Goal: Navigation & Orientation: Understand site structure

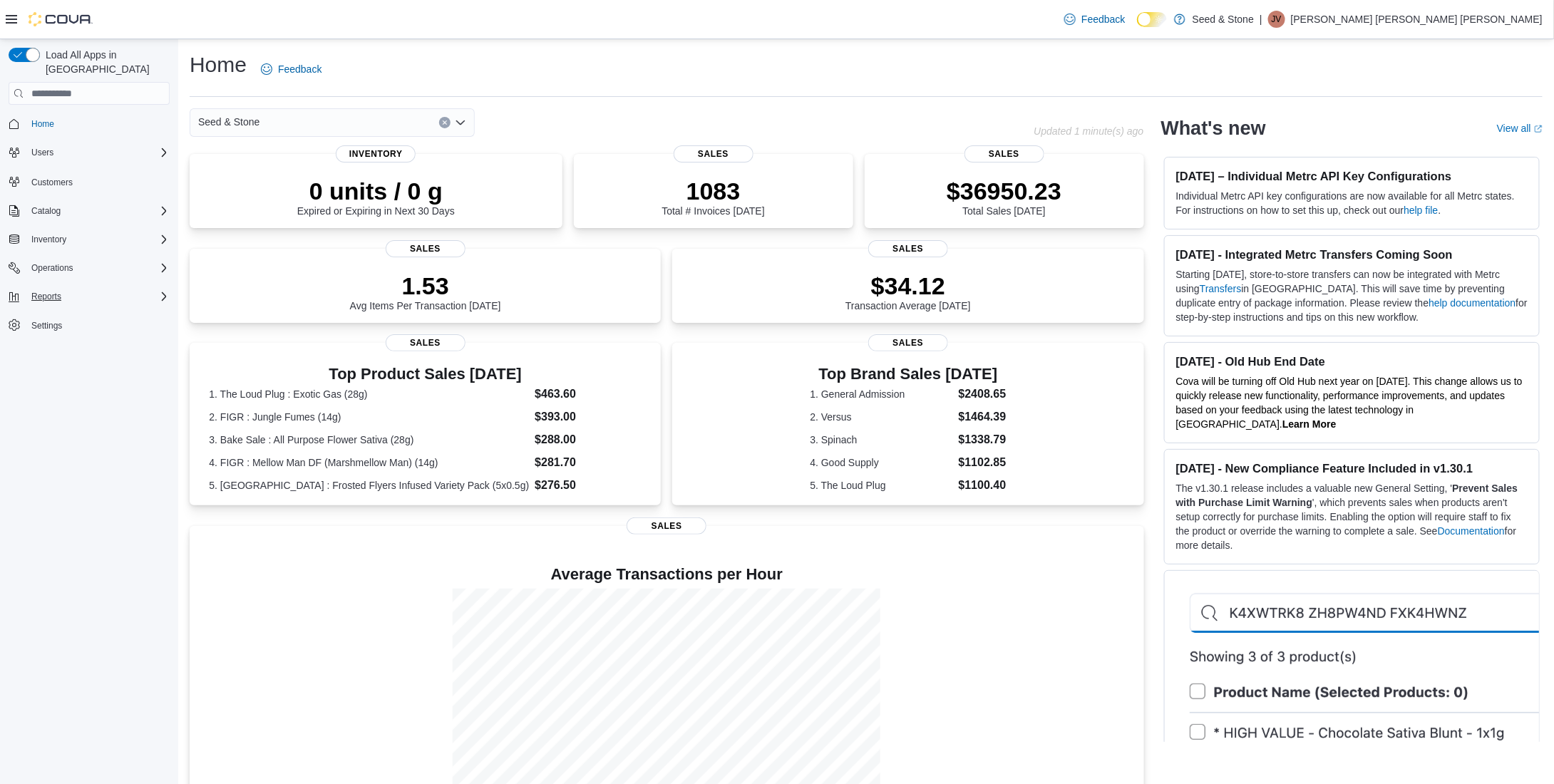
click at [161, 291] on icon "Complex example" at bounding box center [163, 296] width 11 height 11
